Goal: Information Seeking & Learning: Learn about a topic

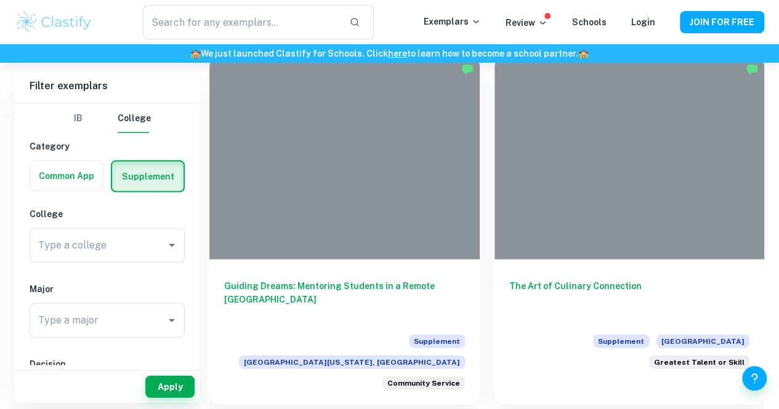
scroll to position [3478, 0]
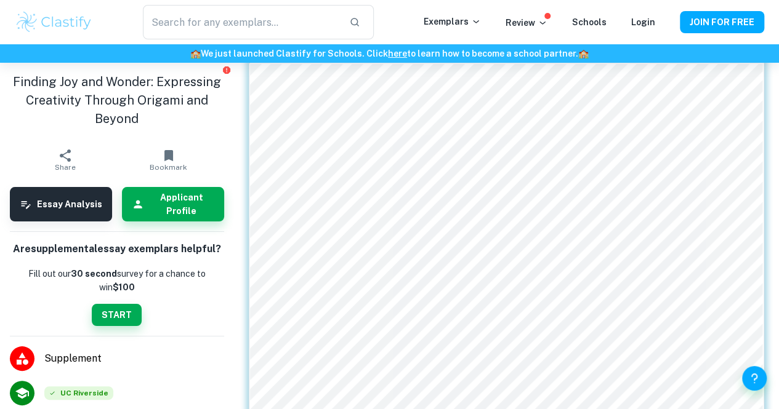
scroll to position [63, 0]
click at [246, 31] on input "text" at bounding box center [241, 22] width 197 height 34
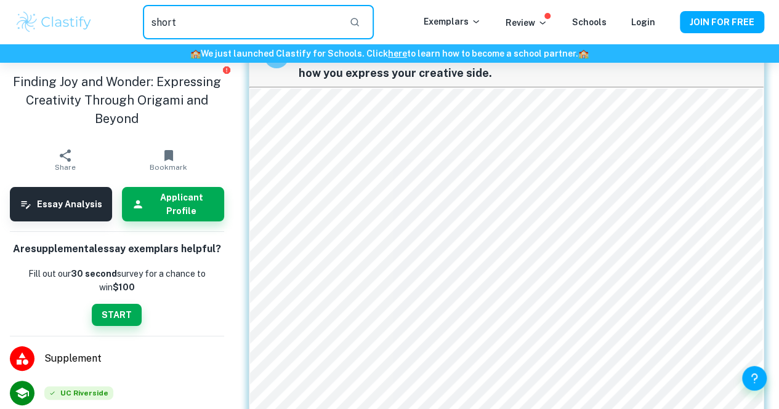
type input "short"
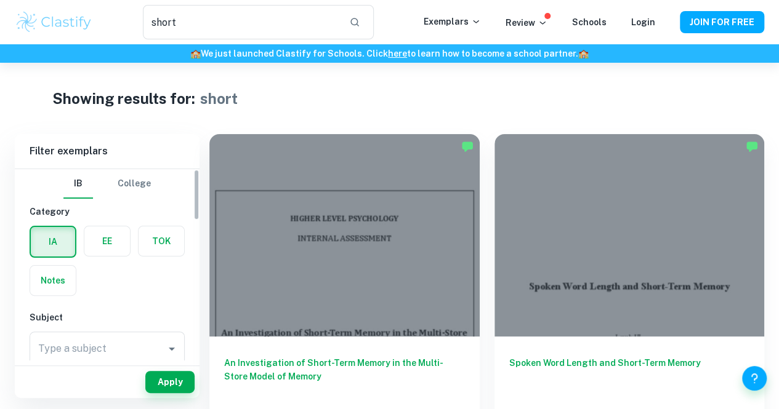
click at [134, 189] on button "College" at bounding box center [134, 184] width 33 height 30
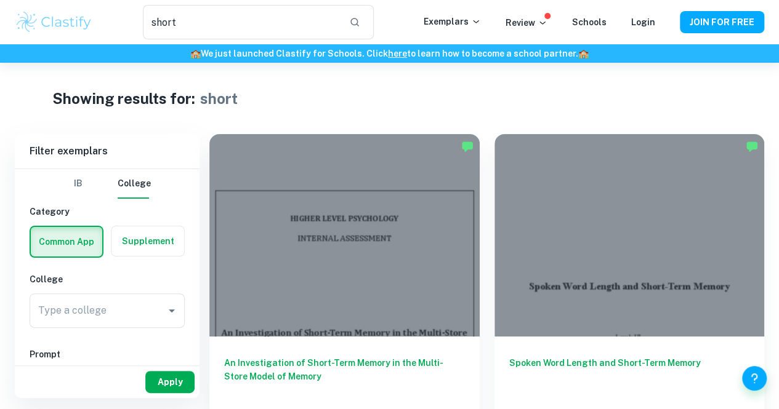
click at [164, 374] on button "Apply" at bounding box center [169, 382] width 49 height 22
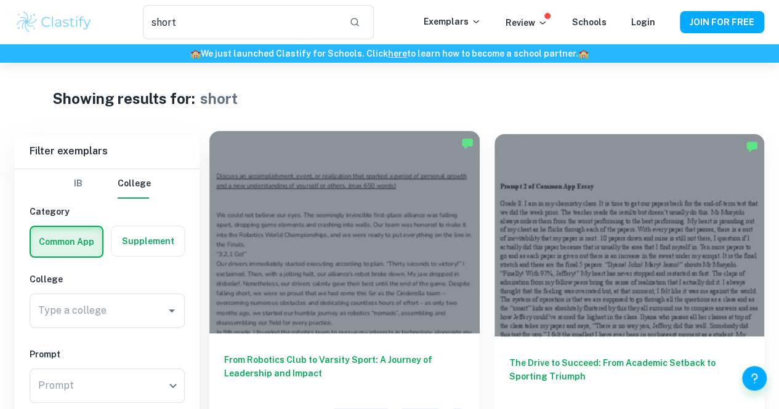
scroll to position [63, 0]
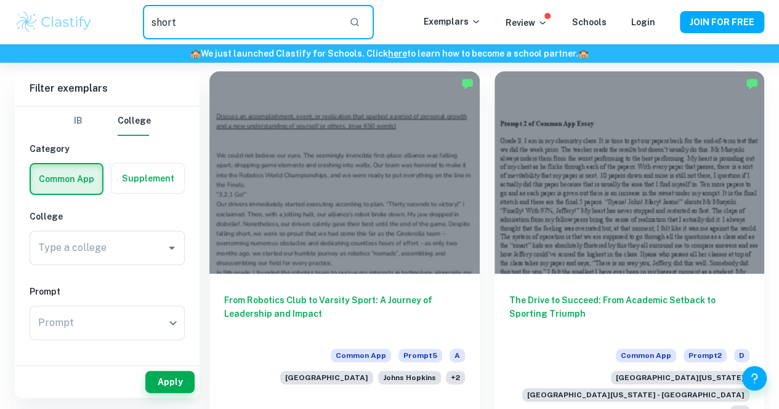
drag, startPoint x: 298, startPoint y: 17, endPoint x: 143, endPoint y: 18, distance: 155.1
click at [143, 18] on input "short" at bounding box center [241, 22] width 197 height 34
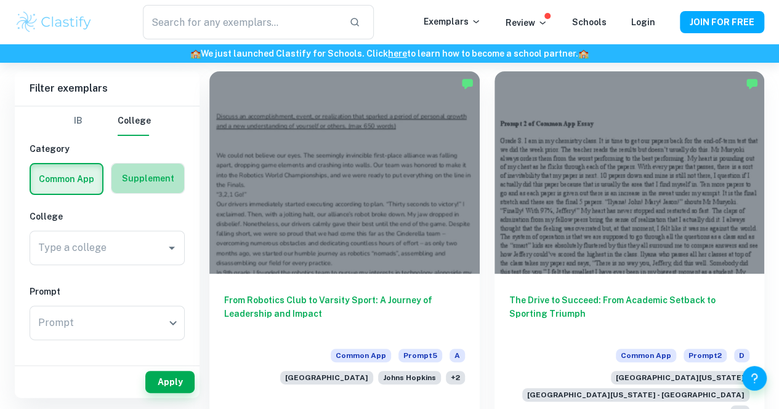
click at [127, 180] on label "button" at bounding box center [147, 179] width 73 height 30
click at [0, 0] on input "radio" at bounding box center [0, 0] width 0 height 0
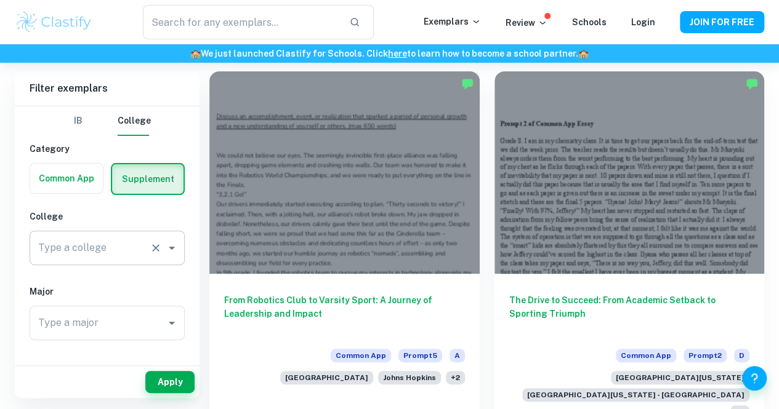
click at [126, 249] on input "Type a college" at bounding box center [90, 247] width 110 height 23
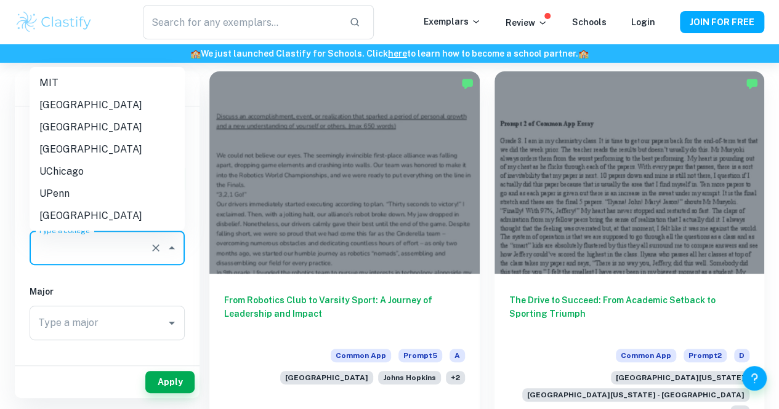
click at [63, 124] on li "Stanford University" at bounding box center [107, 127] width 155 height 22
type input "Stanford University"
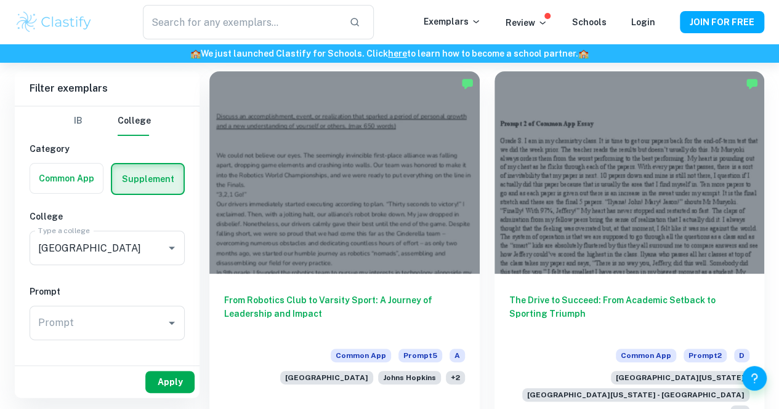
click at [163, 379] on button "Apply" at bounding box center [169, 382] width 49 height 22
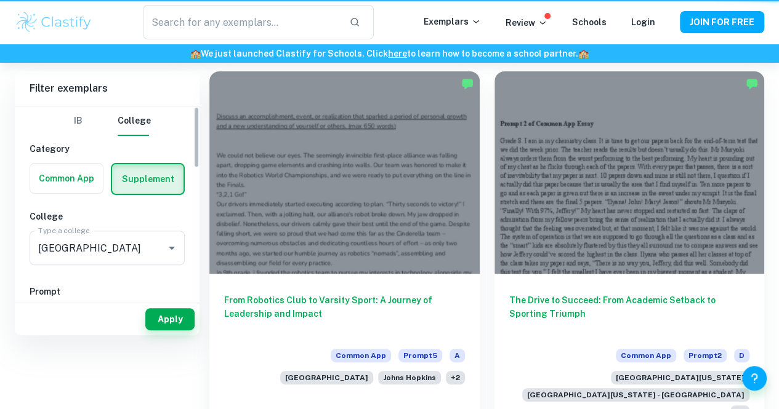
scroll to position [0, 0]
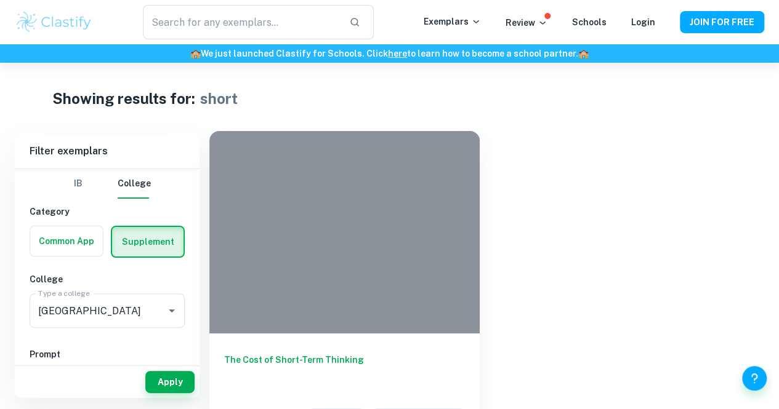
click at [259, 353] on h6 "The Cost of Short-Term Thinking" at bounding box center [344, 373] width 241 height 41
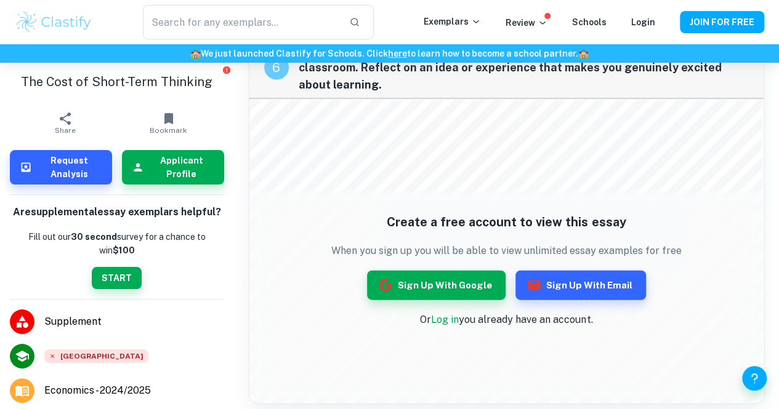
scroll to position [1195, 0]
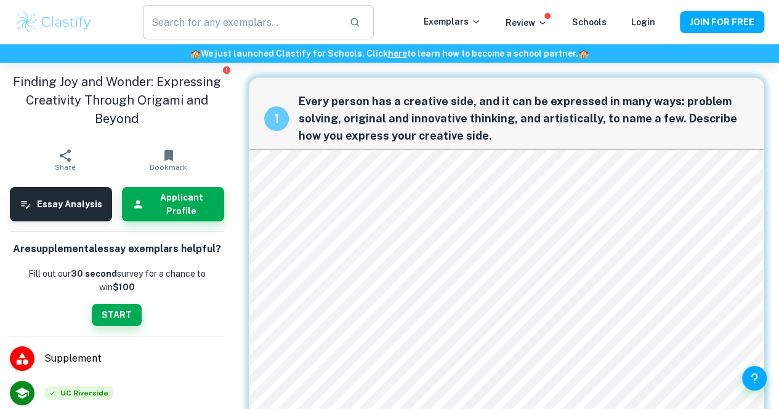
click at [244, 24] on input "text" at bounding box center [241, 22] width 197 height 34
click at [459, 20] on p "Exemplars" at bounding box center [451, 22] width 57 height 14
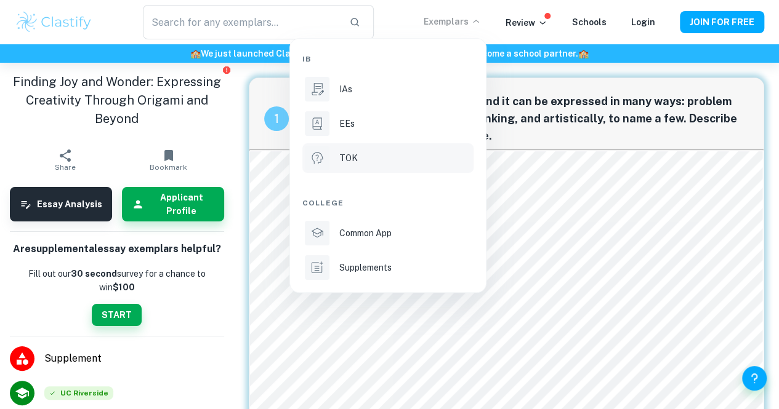
scroll to position [42, 0]
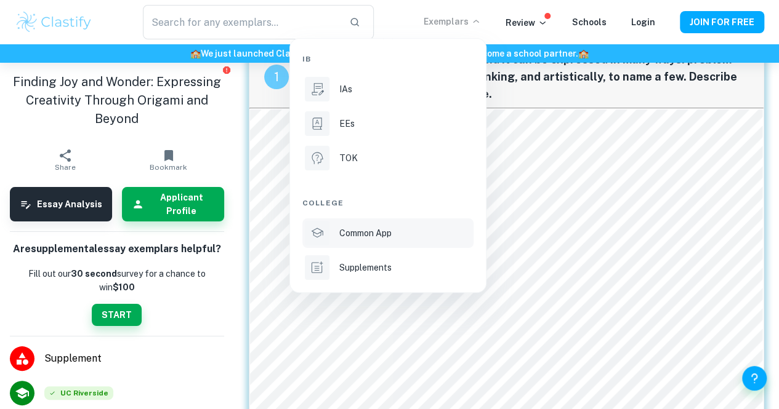
click at [363, 236] on p "Common App" at bounding box center [365, 234] width 52 height 14
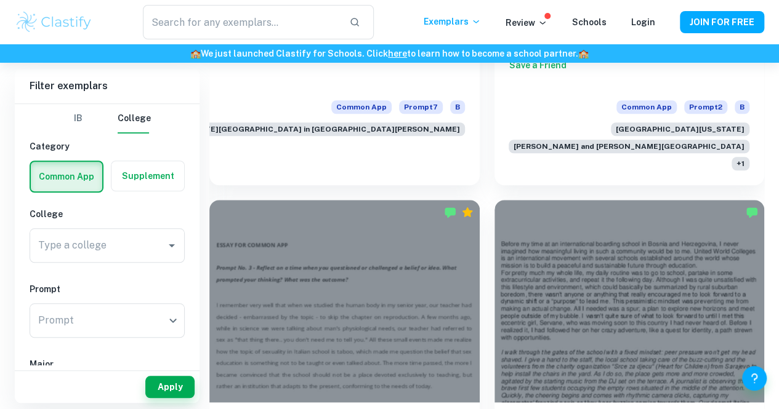
scroll to position [5298, 0]
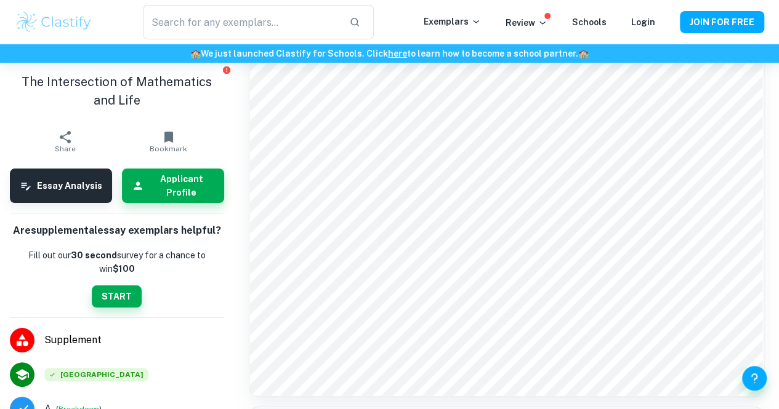
scroll to position [336, 0]
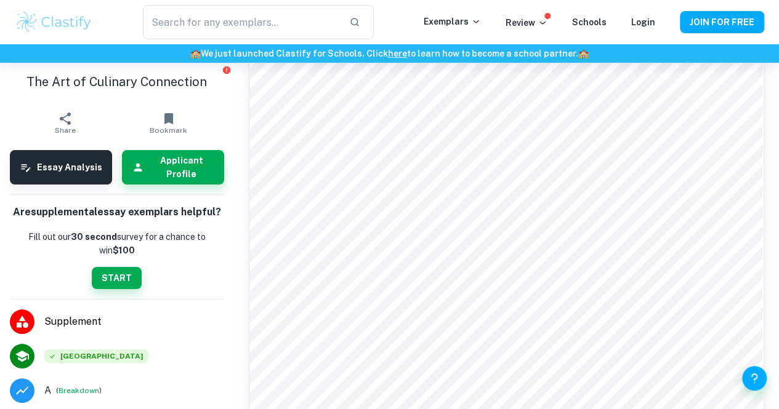
scroll to position [776, 0]
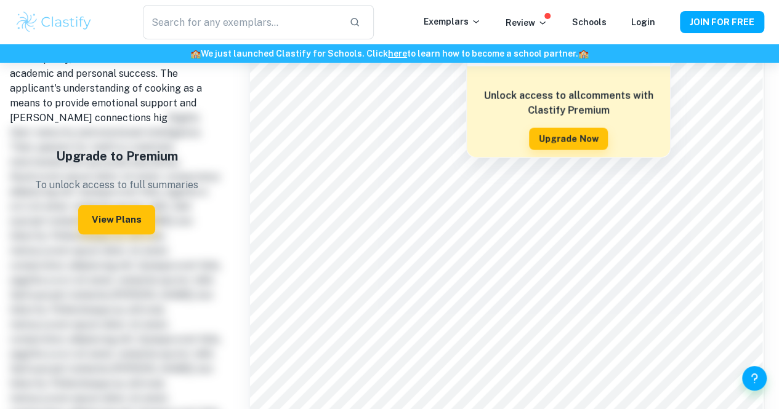
scroll to position [1573, 0]
